Goal: Transaction & Acquisition: Purchase product/service

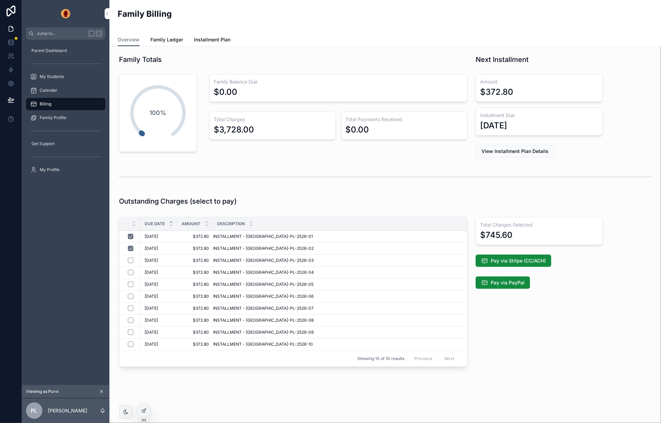
scroll to position [1, 0]
click at [520, 261] on span "Pay via Stripe (CC/ACH)" at bounding box center [518, 259] width 55 height 7
click at [169, 40] on span "Family Ledger" at bounding box center [166, 39] width 32 height 7
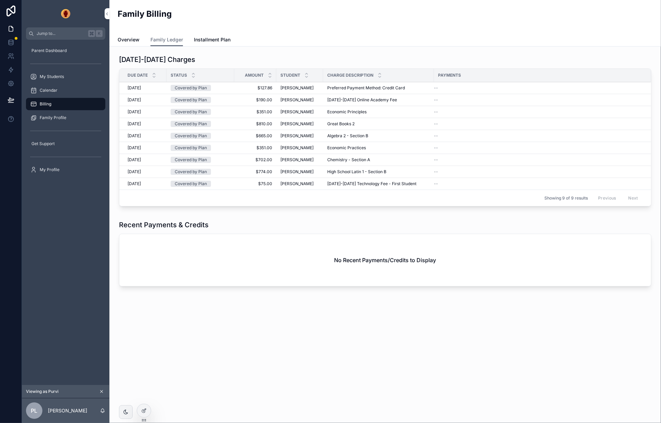
drag, startPoint x: 245, startPoint y: 35, endPoint x: 229, endPoint y: 35, distance: 15.7
click at [245, 35] on div "Overview Family Ledger Installment Plan" at bounding box center [385, 39] width 535 height 13
click at [214, 38] on span "Installment Plan" at bounding box center [212, 39] width 37 height 7
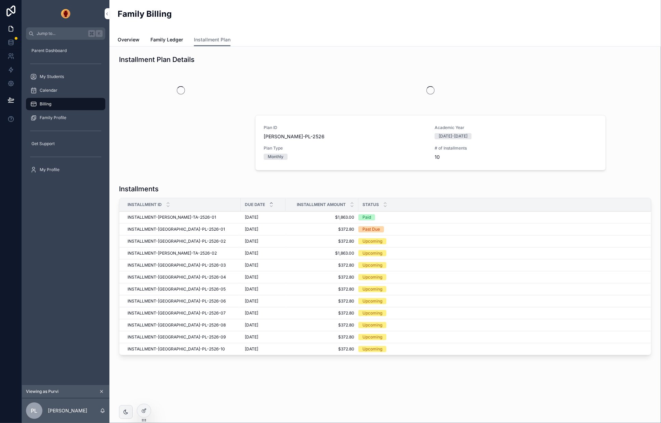
click at [166, 38] on span "Family Ledger" at bounding box center [166, 39] width 32 height 7
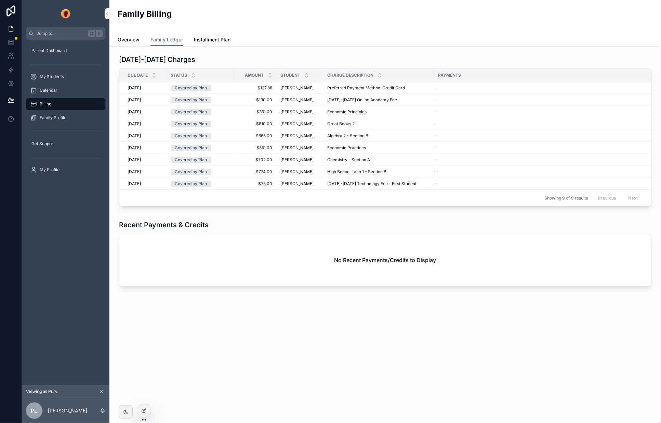
click at [300, 315] on div "2025-2026 Charges Due Date Status Amount Student Charge Description Payments 3/…" at bounding box center [385, 191] width 552 height 289
click at [207, 39] on span "Installment Plan" at bounding box center [212, 39] width 37 height 7
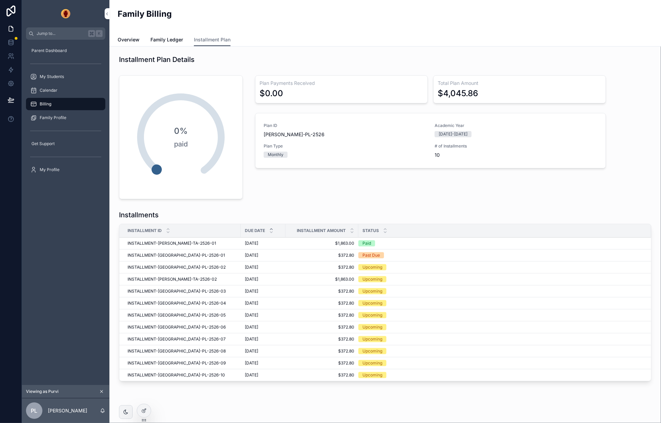
click at [171, 41] on span "Family Ledger" at bounding box center [166, 39] width 32 height 7
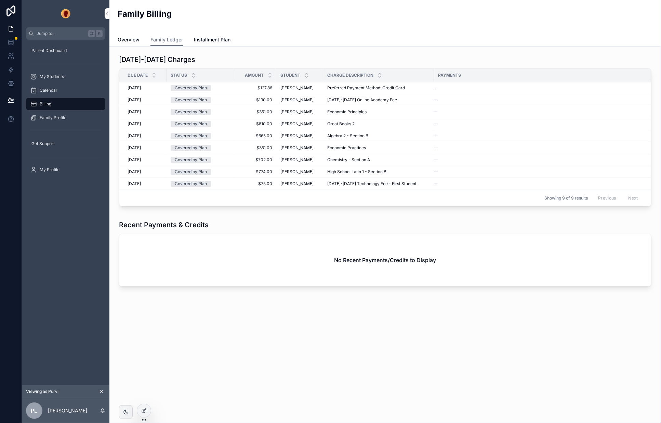
drag, startPoint x: 130, startPoint y: 37, endPoint x: 135, endPoint y: 38, distance: 5.5
click at [130, 37] on span "Overview" at bounding box center [129, 39] width 22 height 7
click at [135, 38] on span "Overview" at bounding box center [129, 39] width 22 height 7
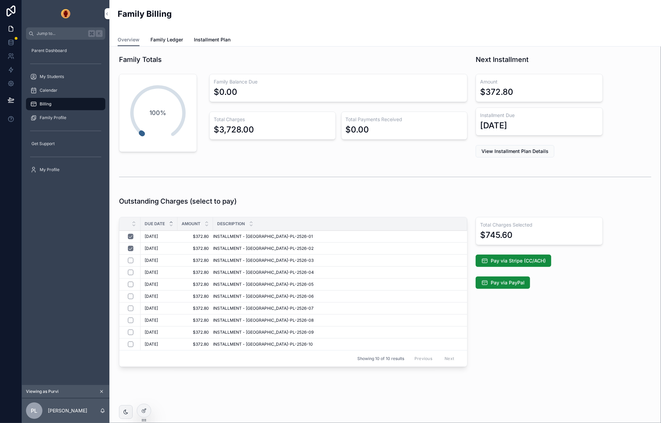
click at [519, 260] on span "Pay via Stripe (CC/ACH)" at bounding box center [518, 260] width 55 height 7
